Goal: Information Seeking & Learning: Learn about a topic

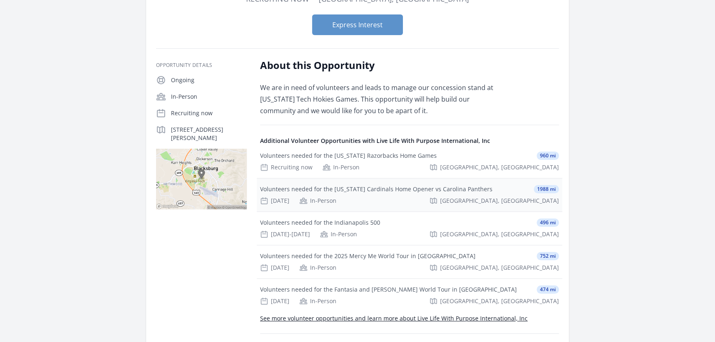
scroll to position [150, 0]
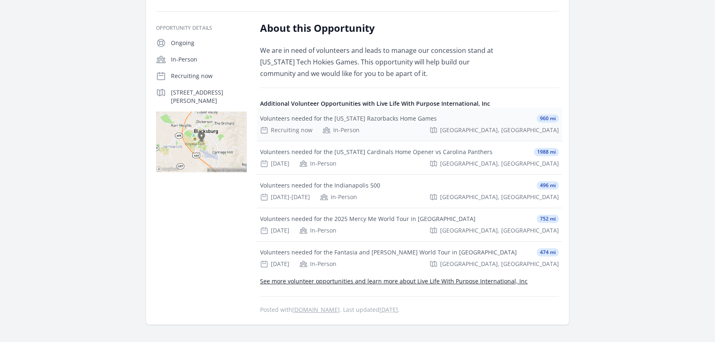
click at [354, 119] on div "Volunteers needed for the [US_STATE] Razorbacks Home Games" at bounding box center [348, 118] width 177 height 8
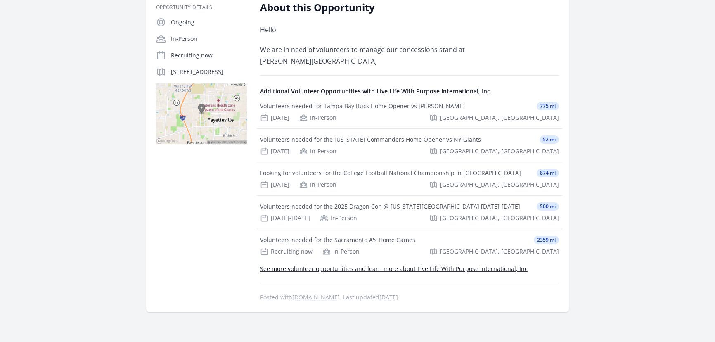
scroll to position [187, 0]
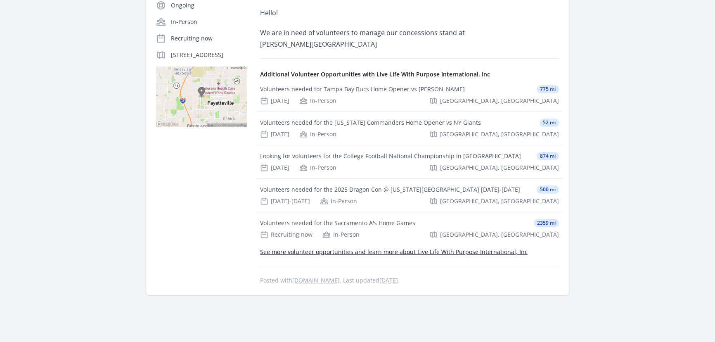
click at [441, 251] on link "See more volunteer opportunities and learn more about Live Life With Purpose In…" at bounding box center [393, 252] width 267 height 8
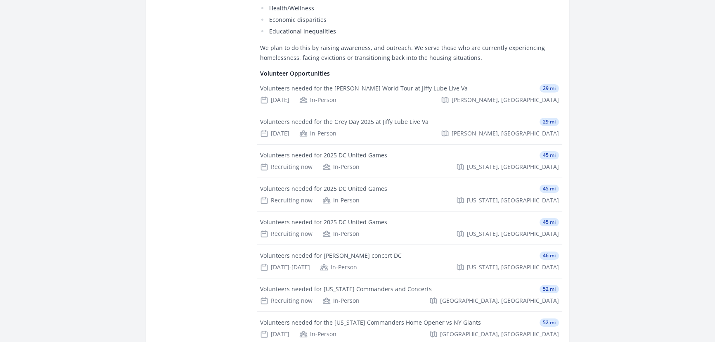
scroll to position [150, 0]
click at [321, 187] on div "Volunteers needed for 2025 DC United Games" at bounding box center [323, 188] width 127 height 8
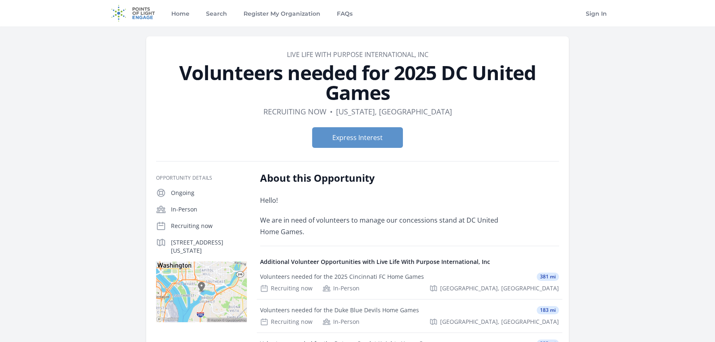
click at [131, 15] on img at bounding box center [132, 13] width 53 height 26
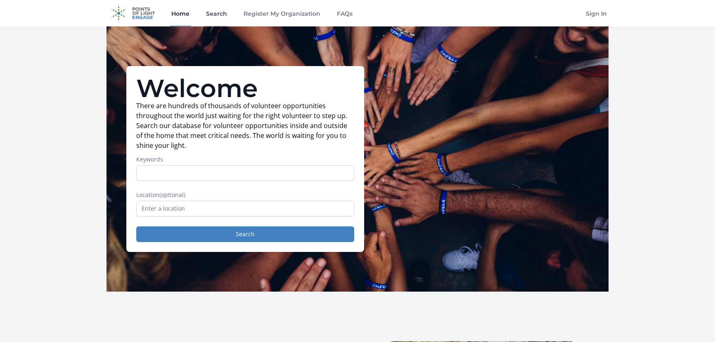
click at [211, 14] on link "Search" at bounding box center [216, 13] width 24 height 26
click at [344, 12] on link "FAQs" at bounding box center [344, 13] width 19 height 26
drag, startPoint x: 213, startPoint y: 11, endPoint x: 476, endPoint y: 68, distance: 269.4
click at [213, 11] on link "Search" at bounding box center [216, 13] width 24 height 26
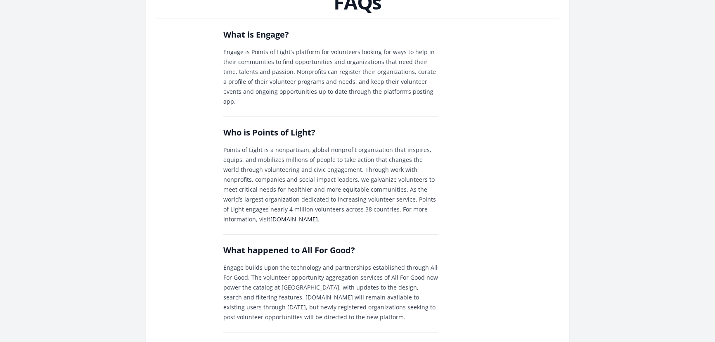
scroll to position [75, 0]
